Goal: Task Accomplishment & Management: Use online tool/utility

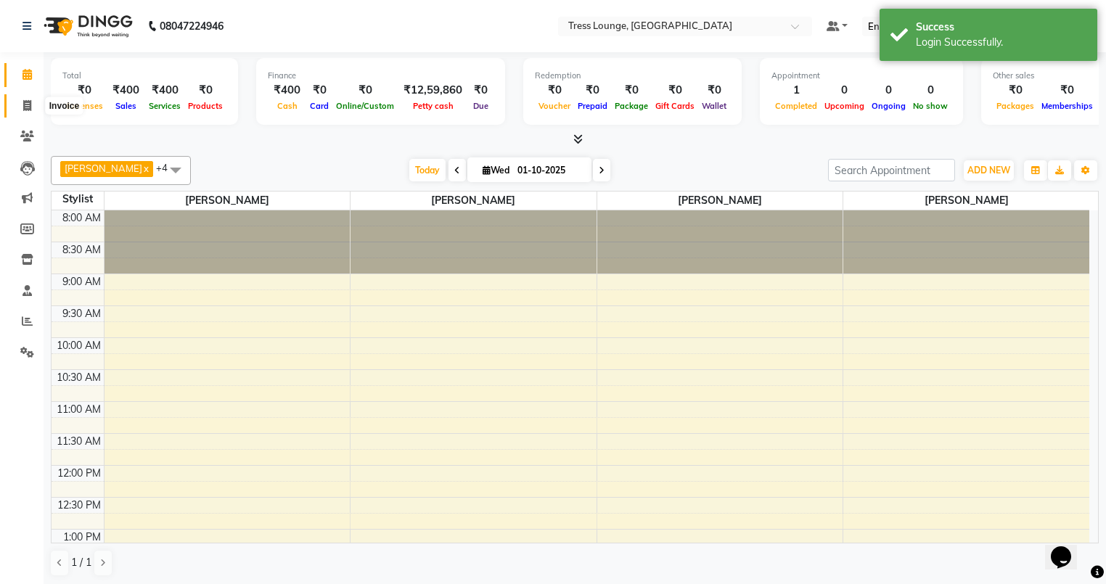
click at [29, 104] on icon at bounding box center [27, 105] width 8 height 11
select select "service"
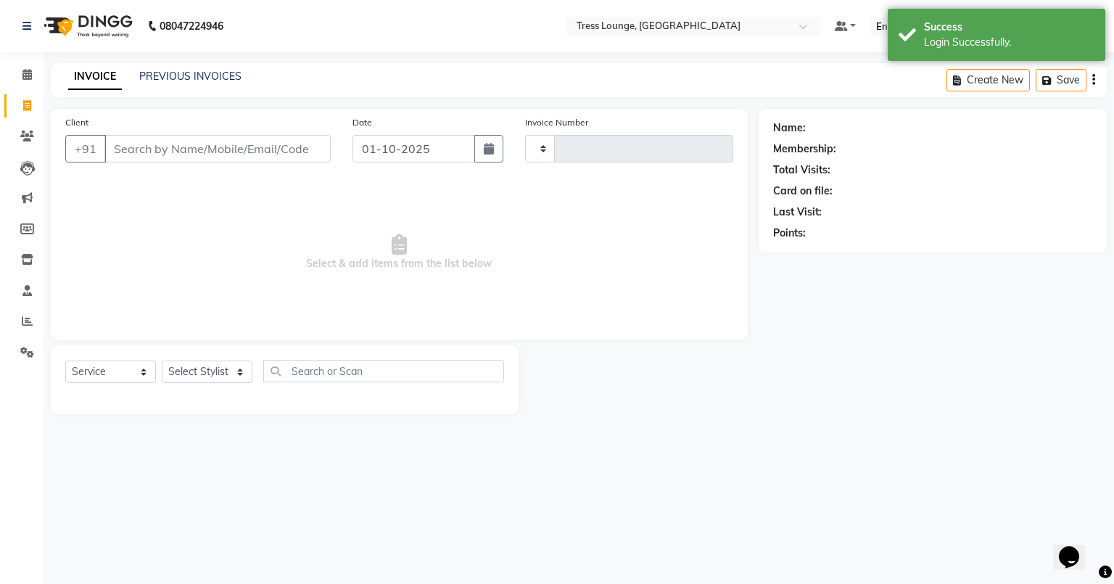
type input "0805"
select select "5899"
click at [171, 78] on link "PREVIOUS INVOICES" at bounding box center [190, 76] width 102 height 13
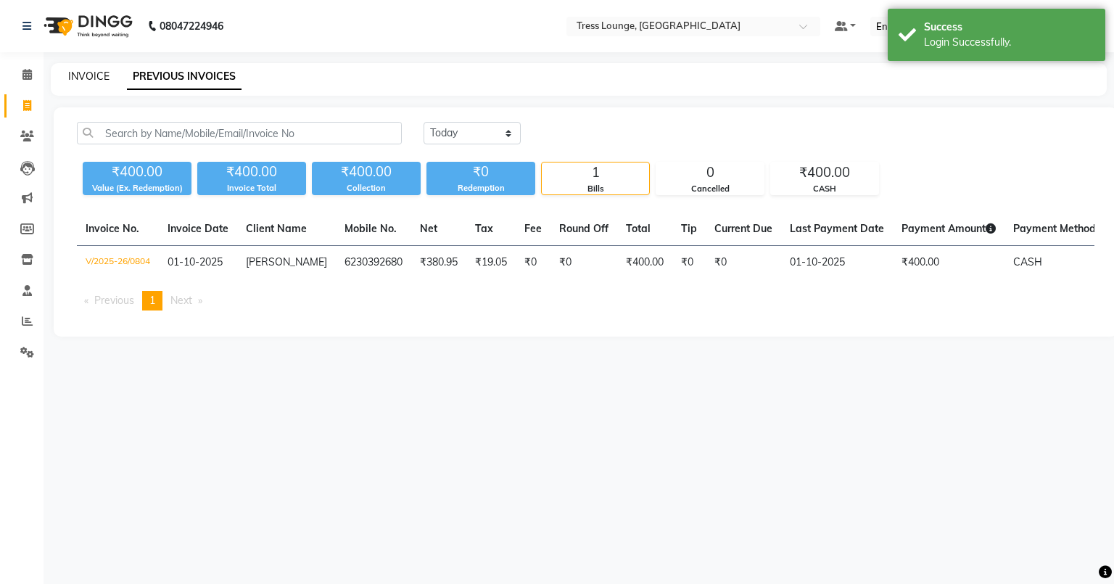
click at [93, 77] on link "INVOICE" at bounding box center [88, 76] width 41 height 13
select select "5899"
select select "service"
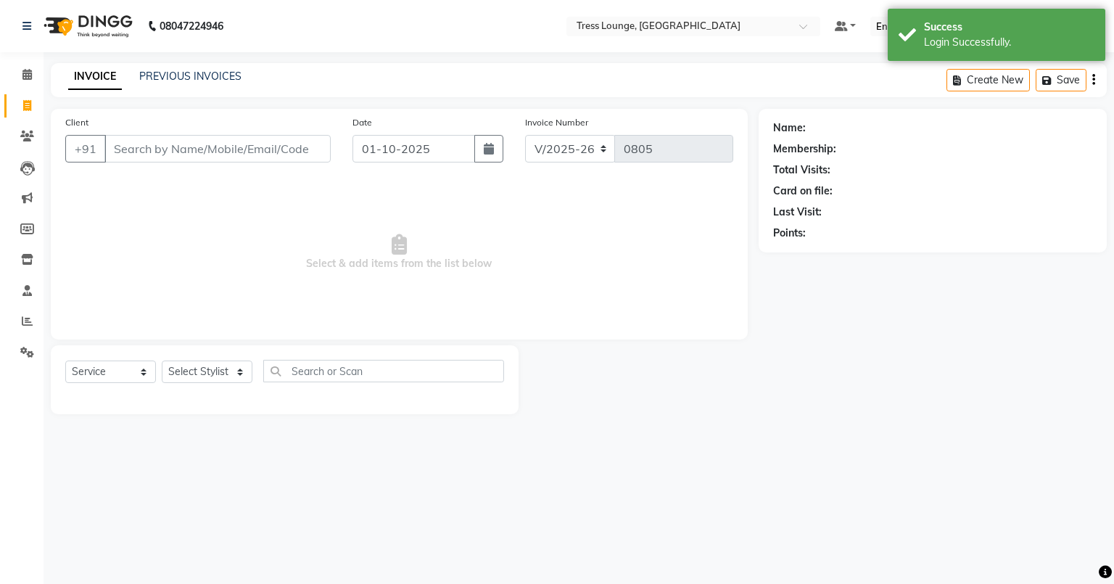
click at [131, 148] on input "Client" at bounding box center [217, 149] width 226 height 28
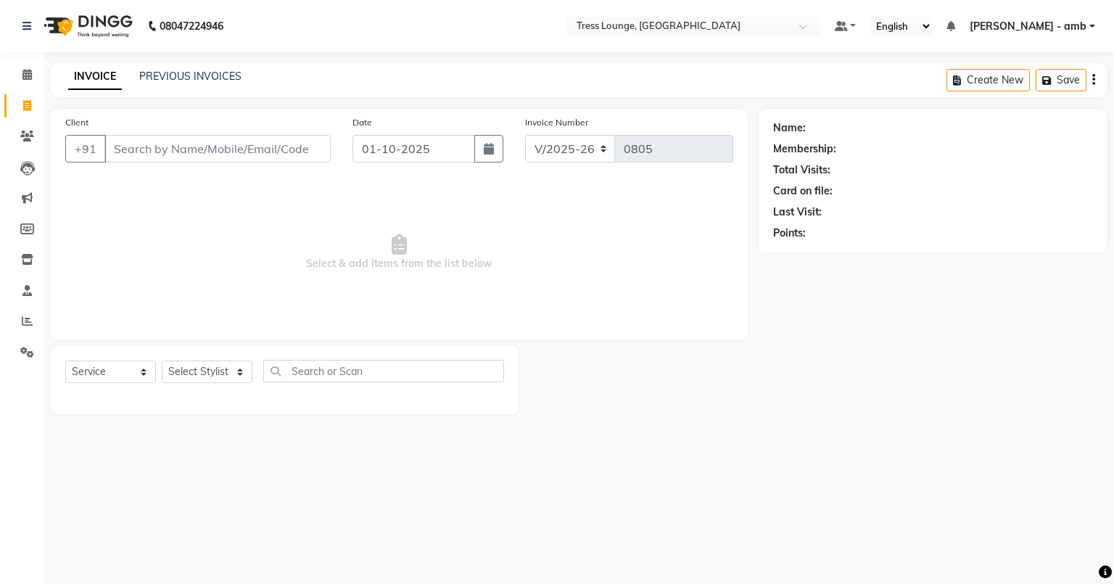
click at [131, 148] on input "Client" at bounding box center [217, 149] width 226 height 28
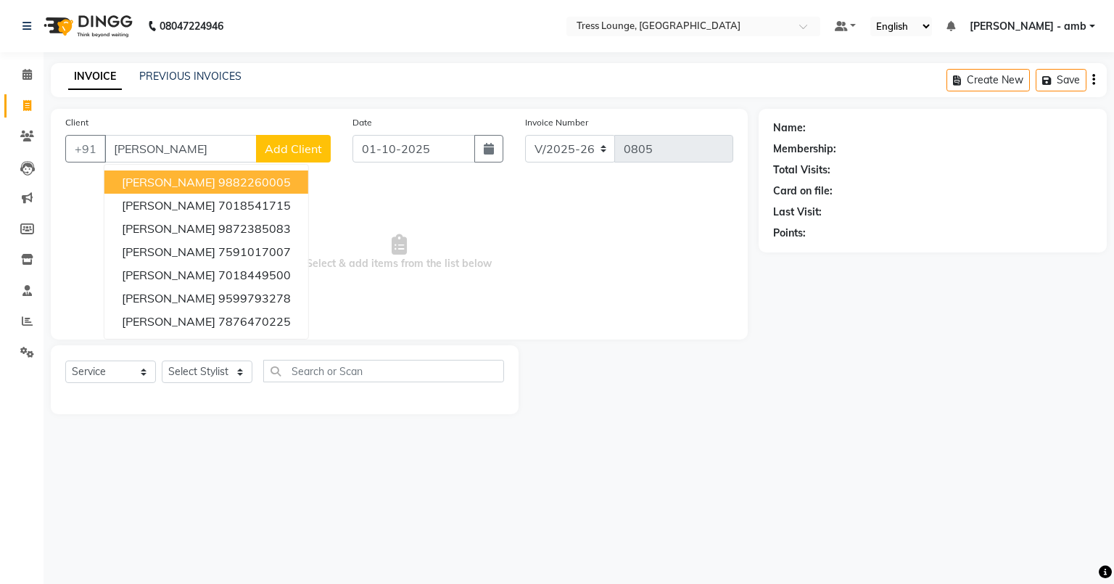
click at [218, 178] on ngb-highlight "9882260005" at bounding box center [254, 182] width 73 height 15
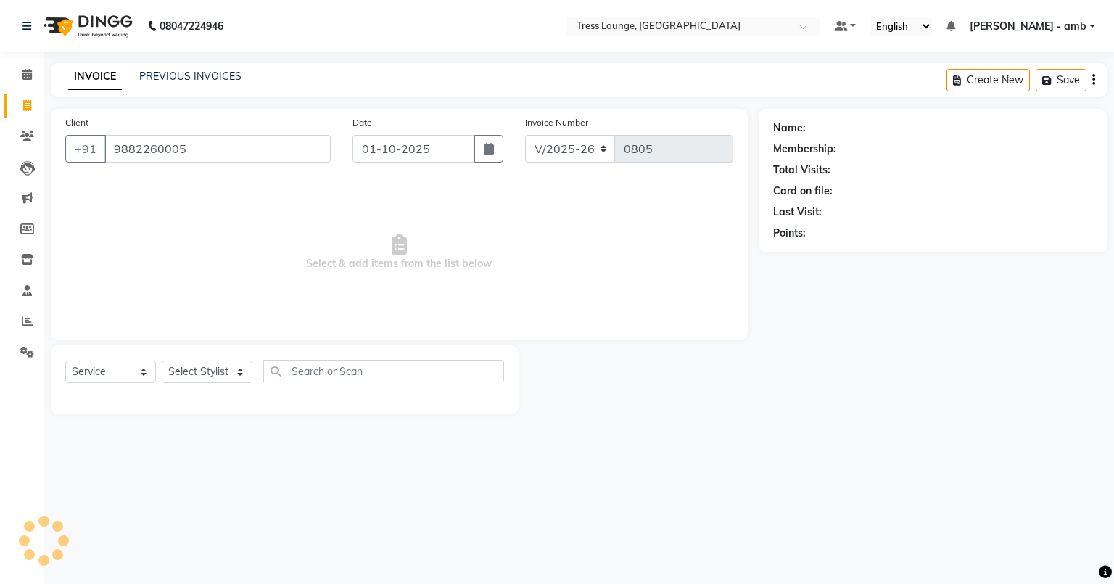
type input "9882260005"
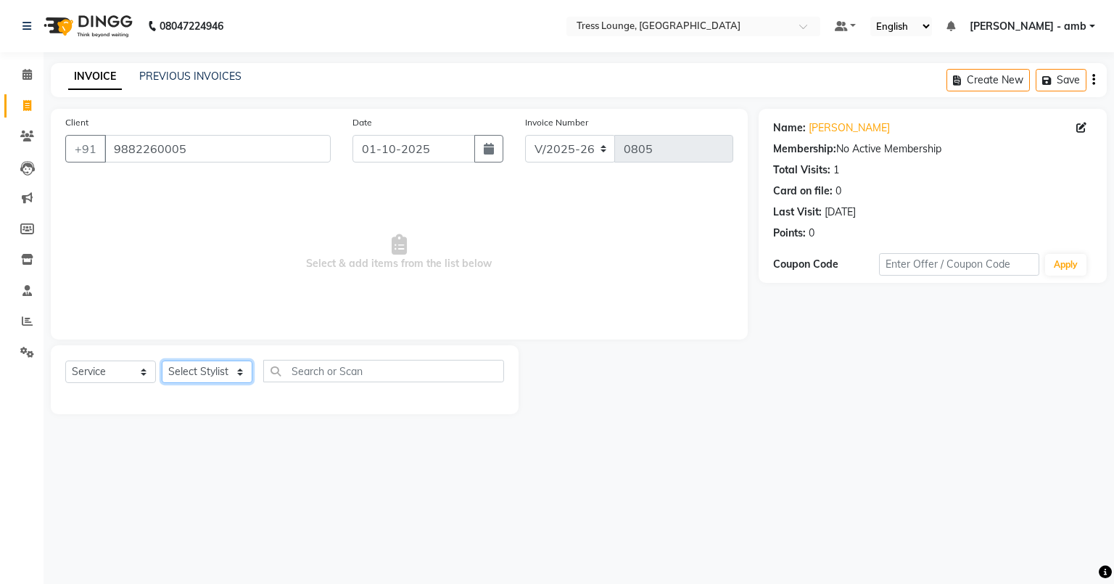
click at [234, 369] on select "Select Stylist [PERSON_NAME] [PERSON_NAME] MOHIT [PERSON_NAME] sukh" at bounding box center [207, 372] width 91 height 22
select select "41504"
click at [162, 361] on select "Select Stylist [PERSON_NAME] [PERSON_NAME] MOHIT [PERSON_NAME] sukh" at bounding box center [207, 372] width 91 height 22
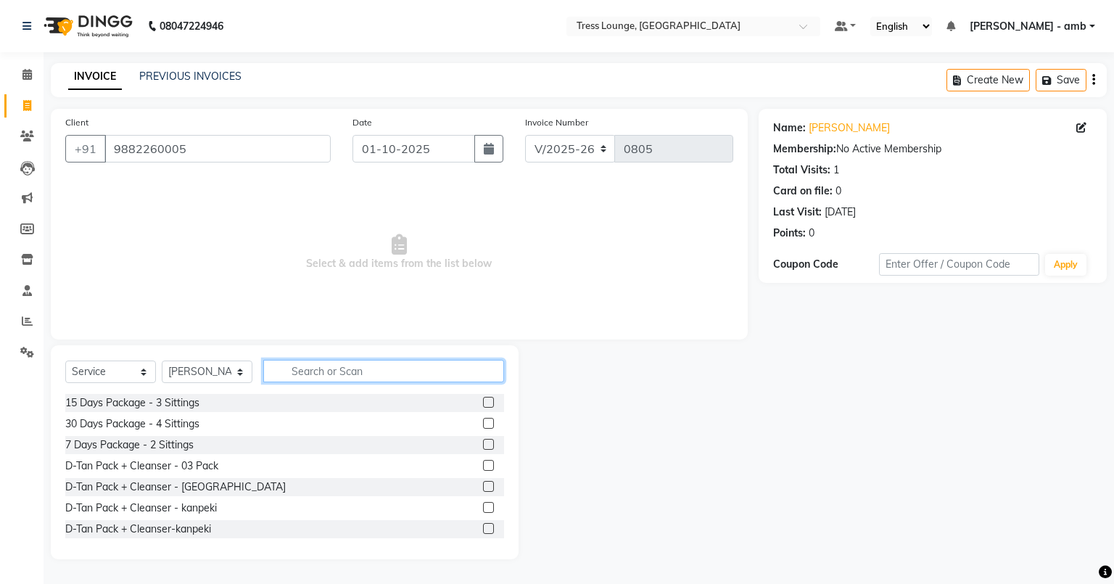
click at [291, 377] on input "text" at bounding box center [383, 371] width 241 height 22
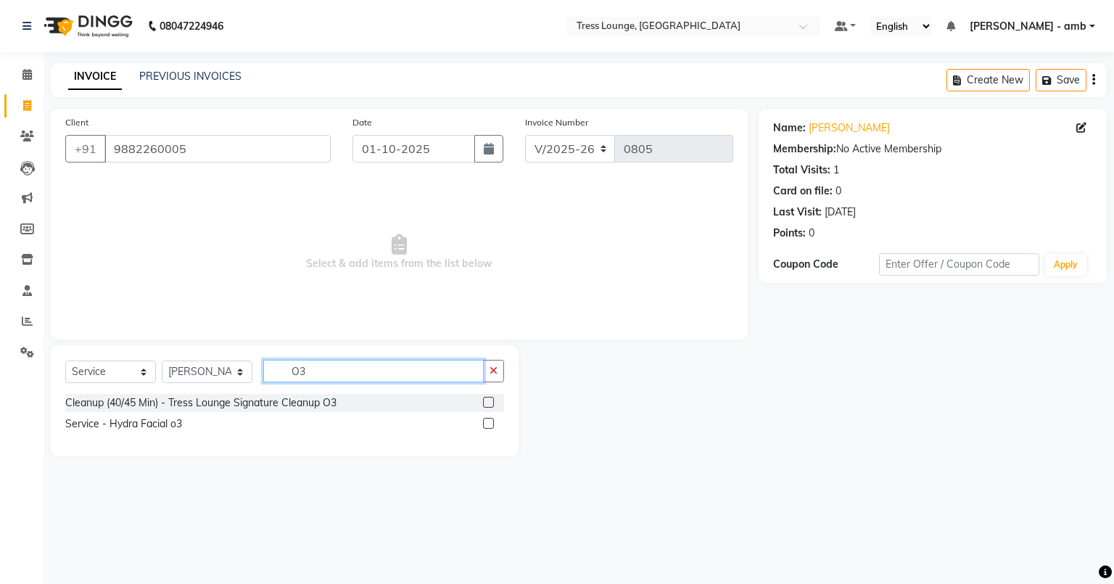
type input "O3"
click at [500, 359] on div "Select Service Product Membership Package Voucher Prepaid Gift Card Select Styl…" at bounding box center [285, 400] width 468 height 111
click at [490, 369] on icon "button" at bounding box center [494, 371] width 8 height 10
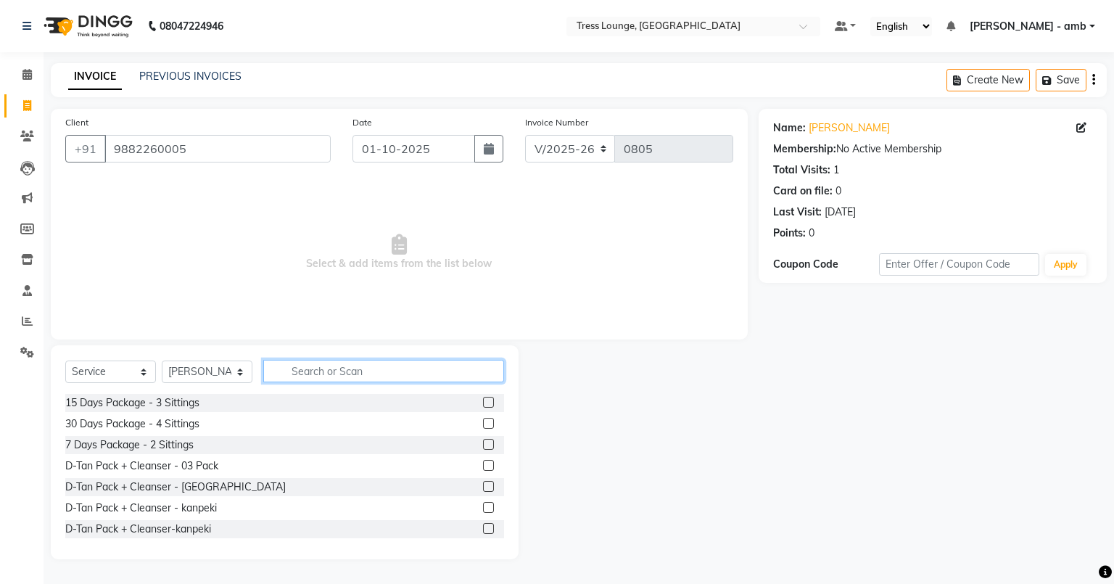
click at [342, 375] on input "text" at bounding box center [383, 371] width 241 height 22
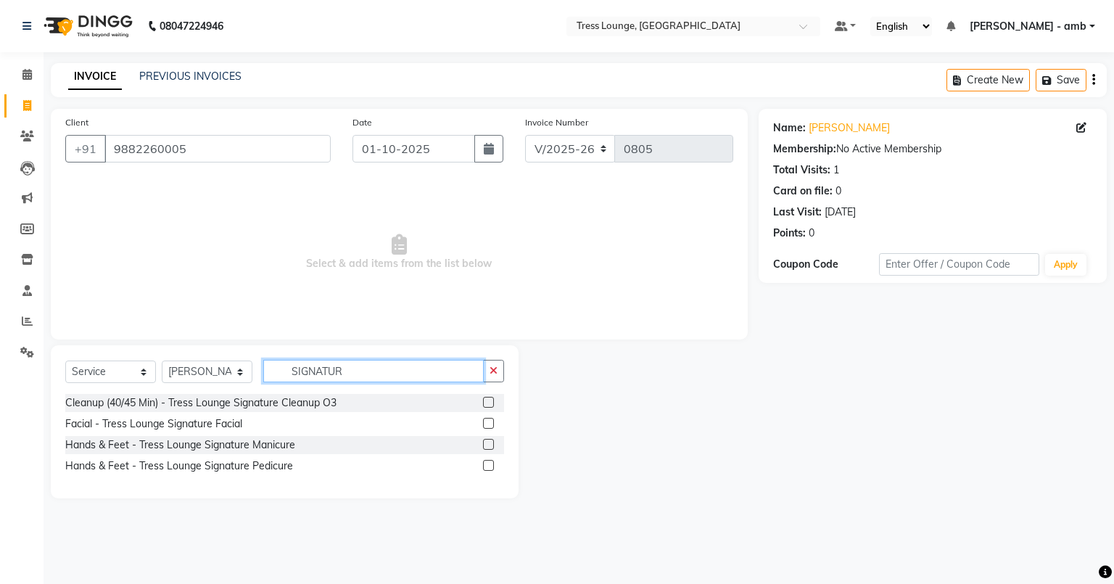
type input "SIGNATUR"
click at [490, 422] on label at bounding box center [488, 423] width 11 height 11
click at [490, 422] on input "checkbox" at bounding box center [487, 423] width 9 height 9
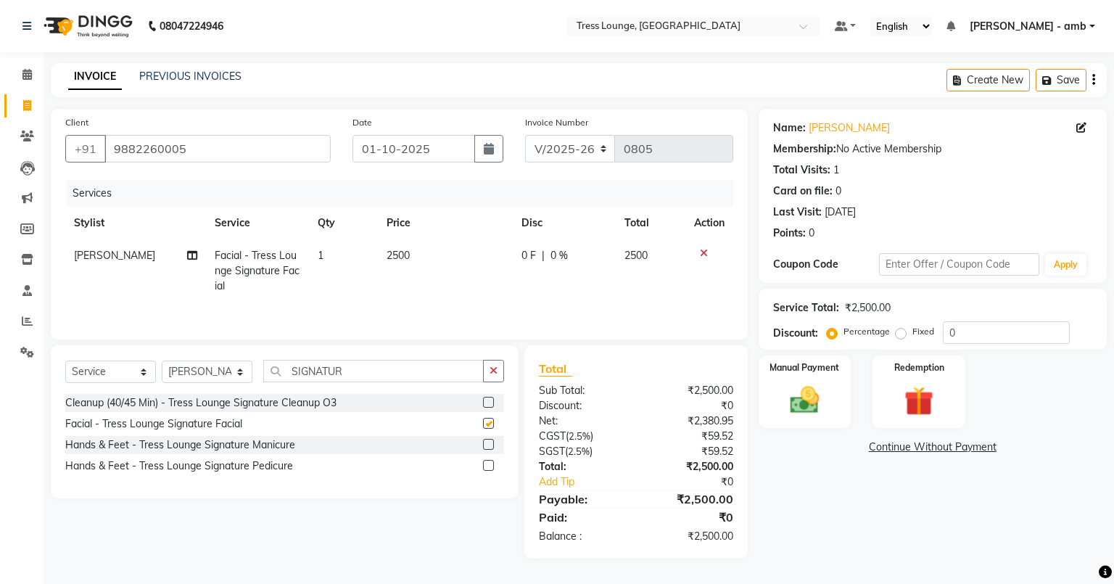
checkbox input "false"
click at [496, 367] on icon "button" at bounding box center [494, 371] width 8 height 10
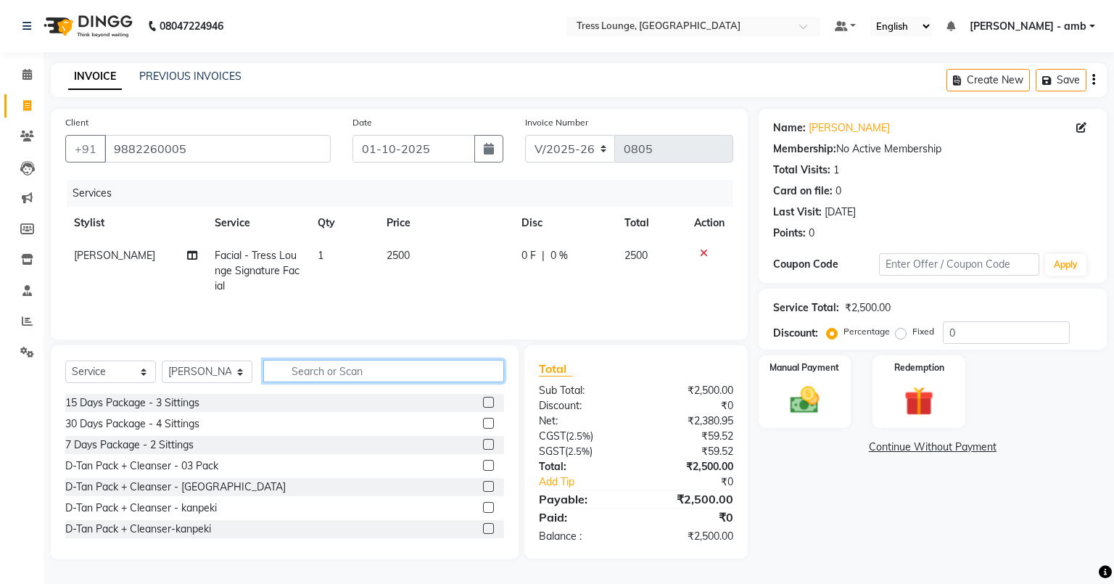
click at [380, 370] on input "text" at bounding box center [383, 371] width 241 height 22
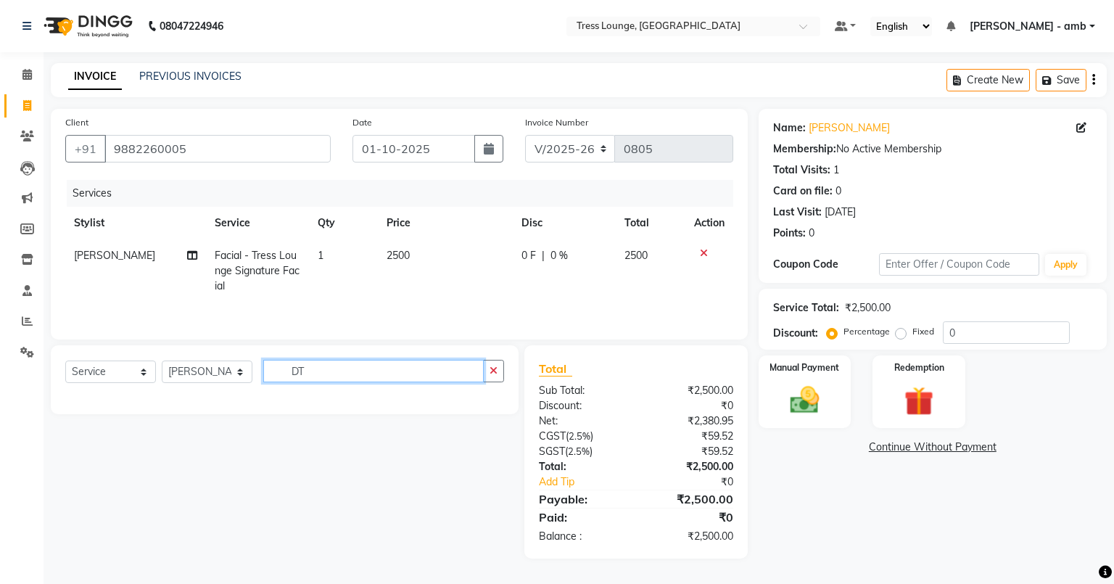
type input "D"
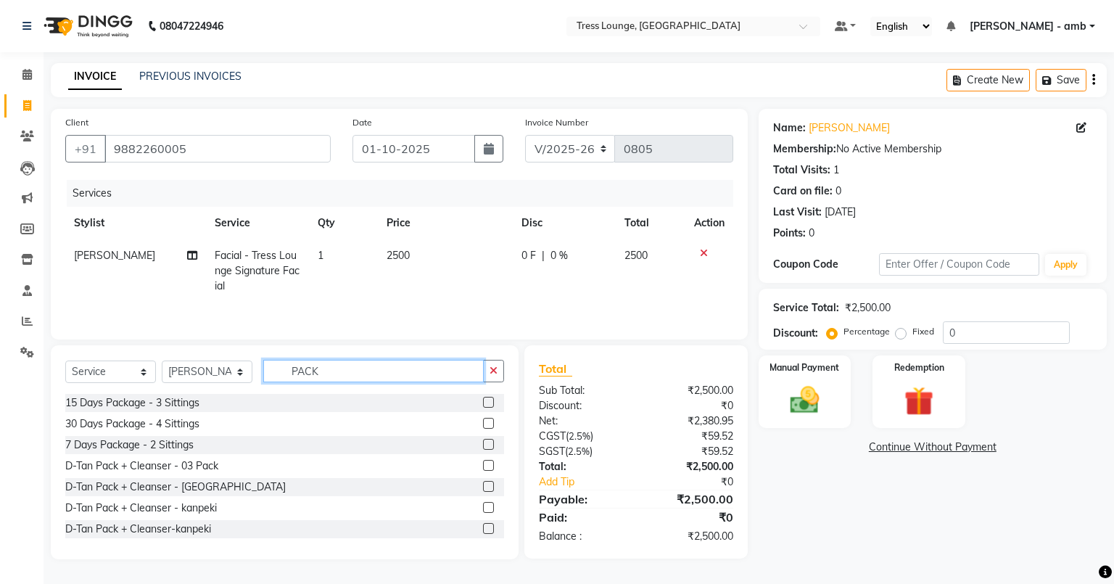
type input "PACK"
click at [483, 461] on label at bounding box center [488, 465] width 11 height 11
click at [483, 461] on input "checkbox" at bounding box center [487, 465] width 9 height 9
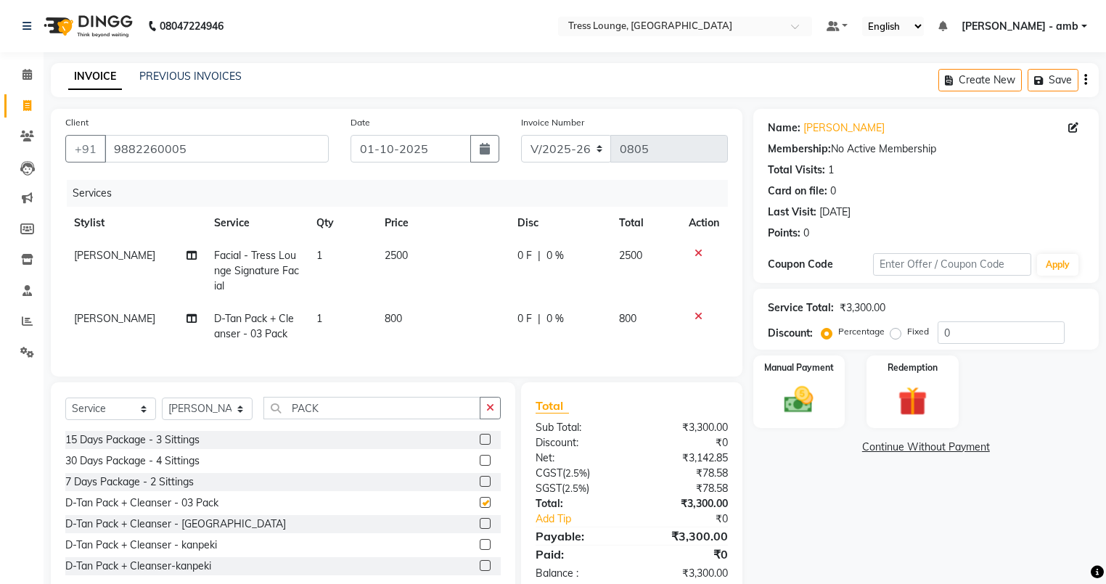
checkbox input "false"
click at [212, 76] on link "PREVIOUS INVOICES" at bounding box center [190, 76] width 102 height 13
click at [807, 403] on img at bounding box center [798, 400] width 49 height 35
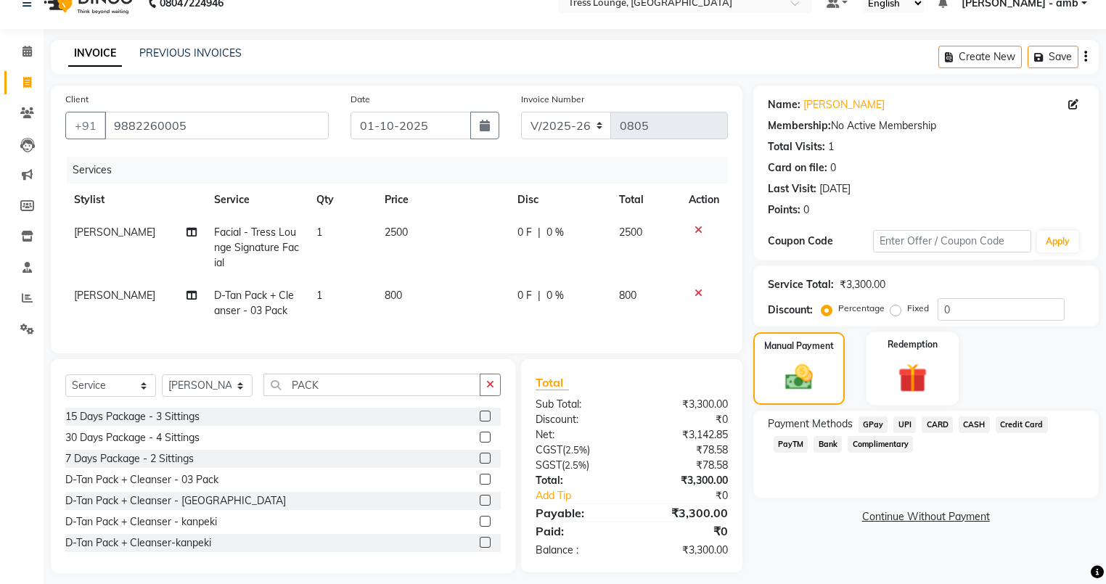
scroll to position [44, 0]
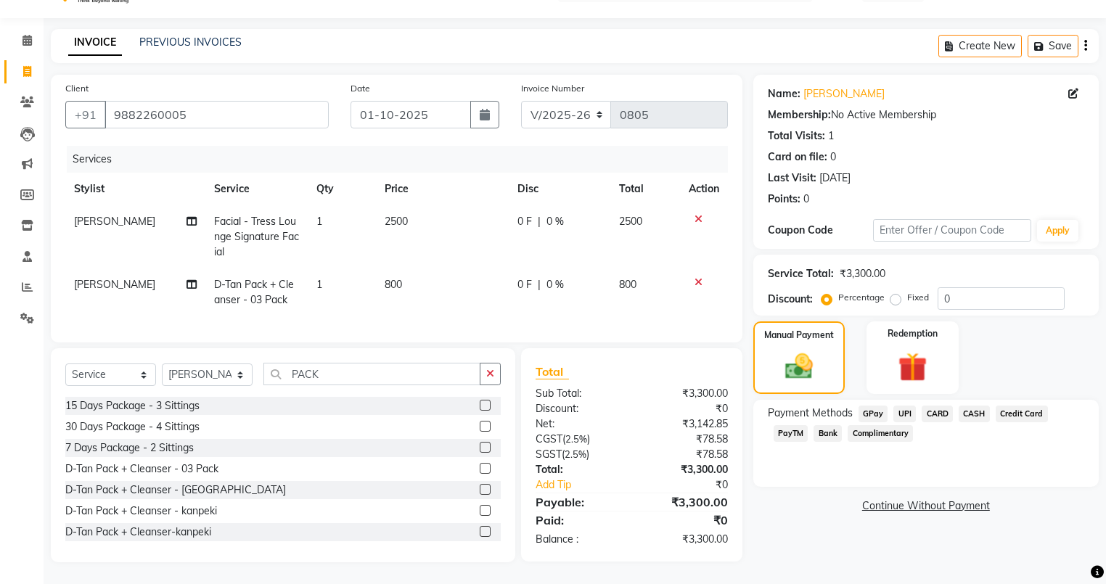
click at [976, 407] on span "CASH" at bounding box center [973, 414] width 31 height 17
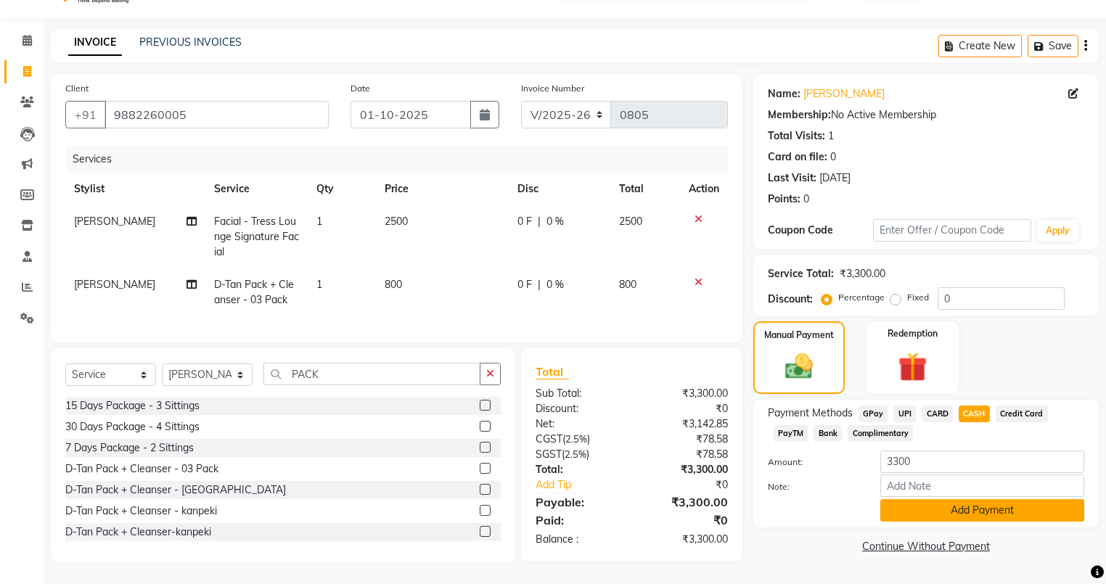
click at [952, 499] on button "Add Payment" at bounding box center [982, 510] width 204 height 22
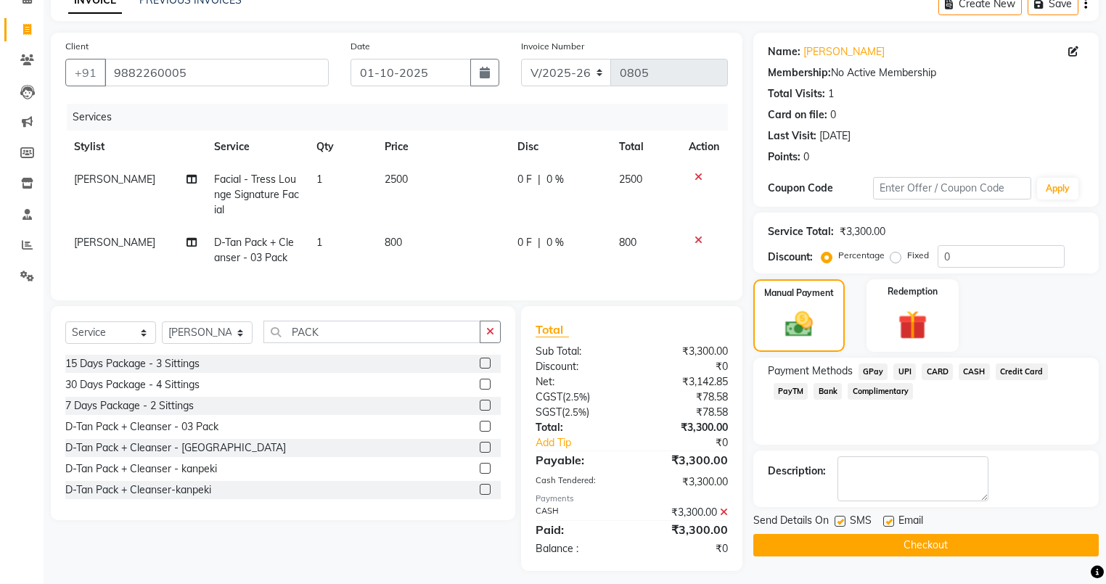
scroll to position [94, 0]
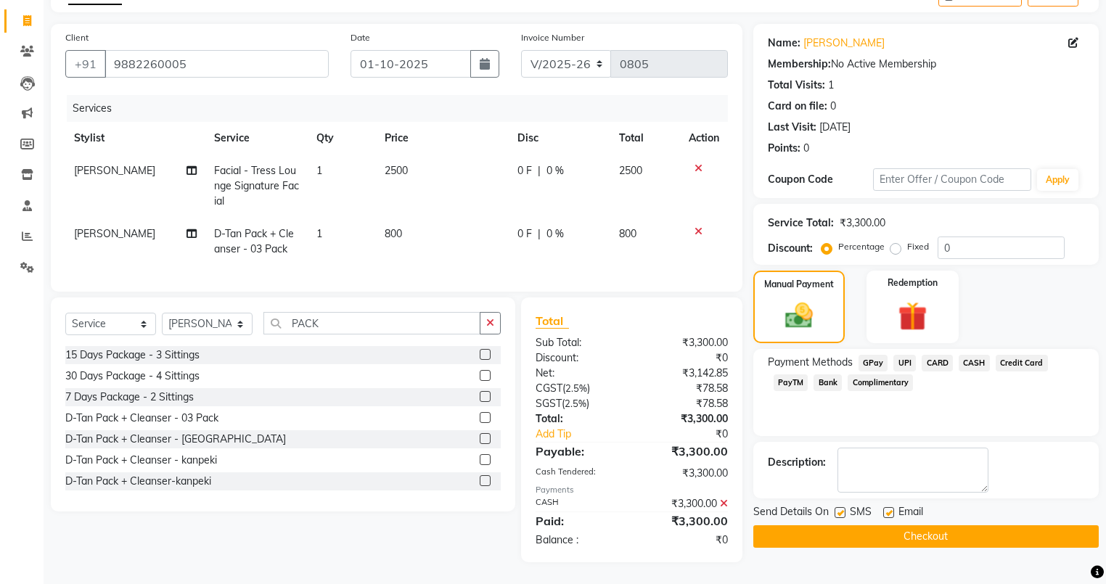
click at [888, 507] on label at bounding box center [888, 512] width 11 height 11
click at [888, 509] on input "checkbox" at bounding box center [887, 513] width 9 height 9
checkbox input "false"
click at [841, 507] on label at bounding box center [839, 512] width 11 height 11
click at [841, 509] on input "checkbox" at bounding box center [838, 513] width 9 height 9
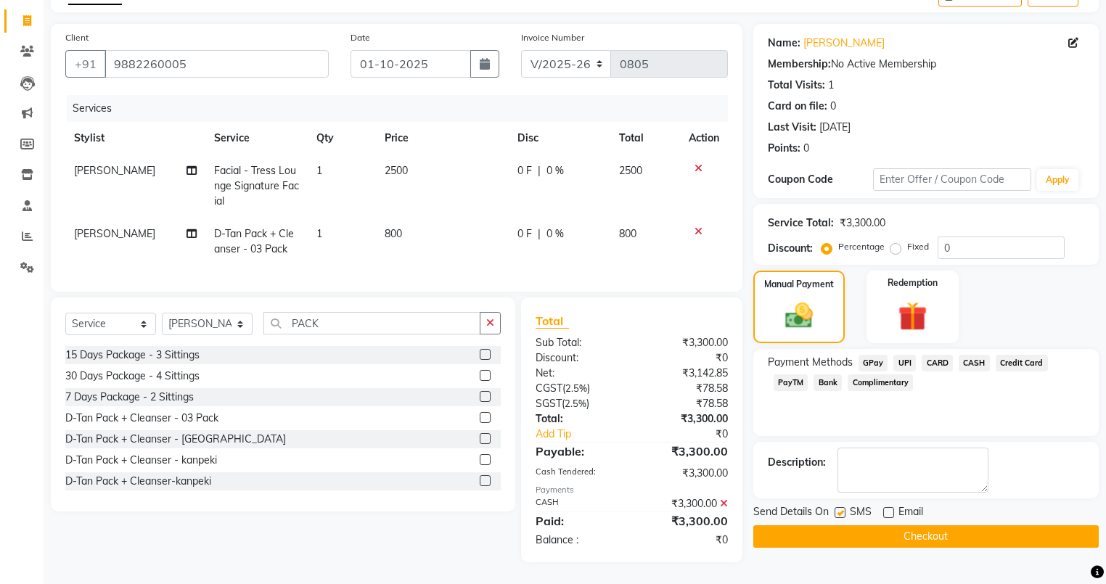
checkbox input "false"
click at [798, 525] on button "Checkout" at bounding box center [925, 536] width 345 height 22
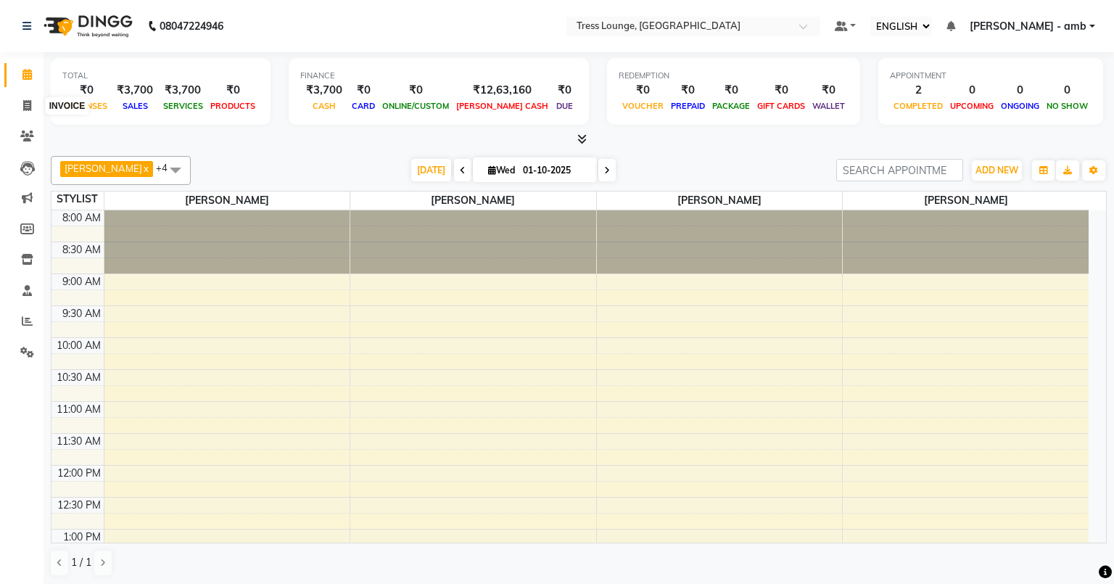
select select "ec"
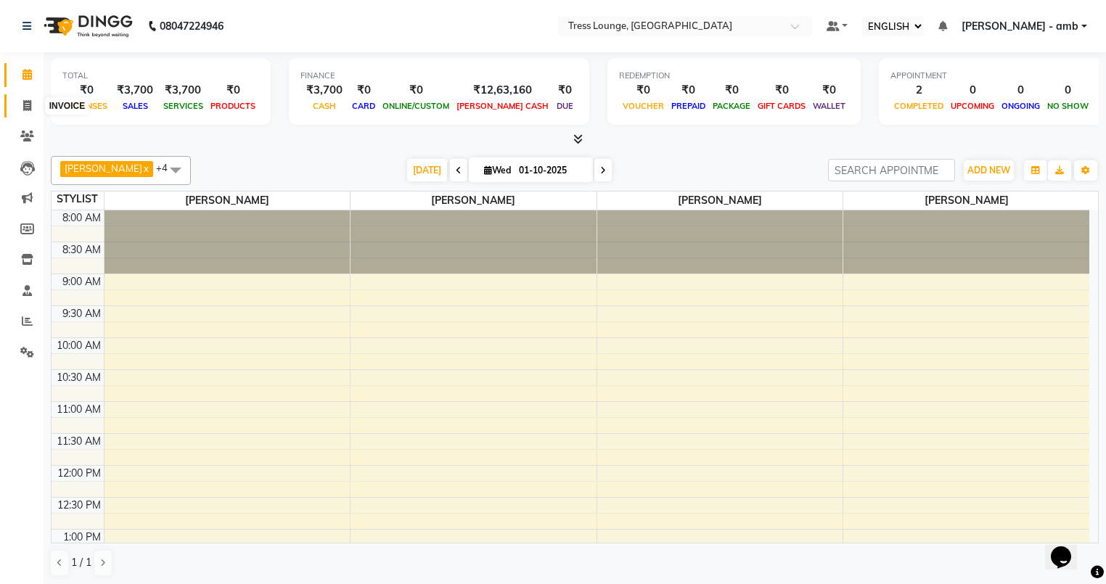
drag, startPoint x: 0, startPoint y: 0, endPoint x: 29, endPoint y: 104, distance: 108.4
click at [29, 104] on icon at bounding box center [27, 105] width 8 height 11
select select "service"
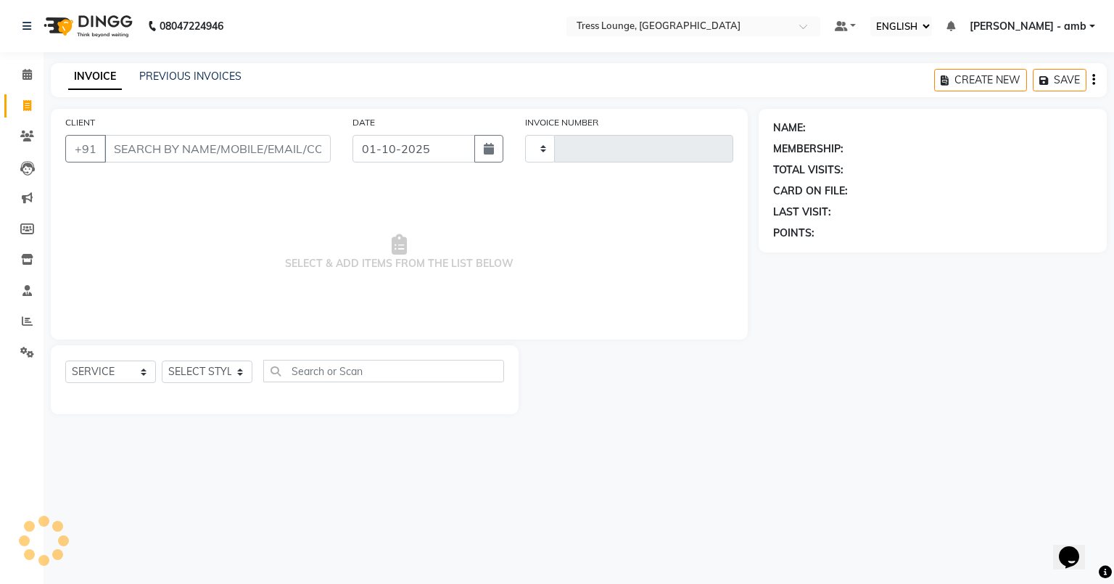
type input "0806"
select select "5899"
click at [189, 73] on link "PREVIOUS INVOICES" at bounding box center [190, 76] width 102 height 13
